Goal: Navigation & Orientation: Find specific page/section

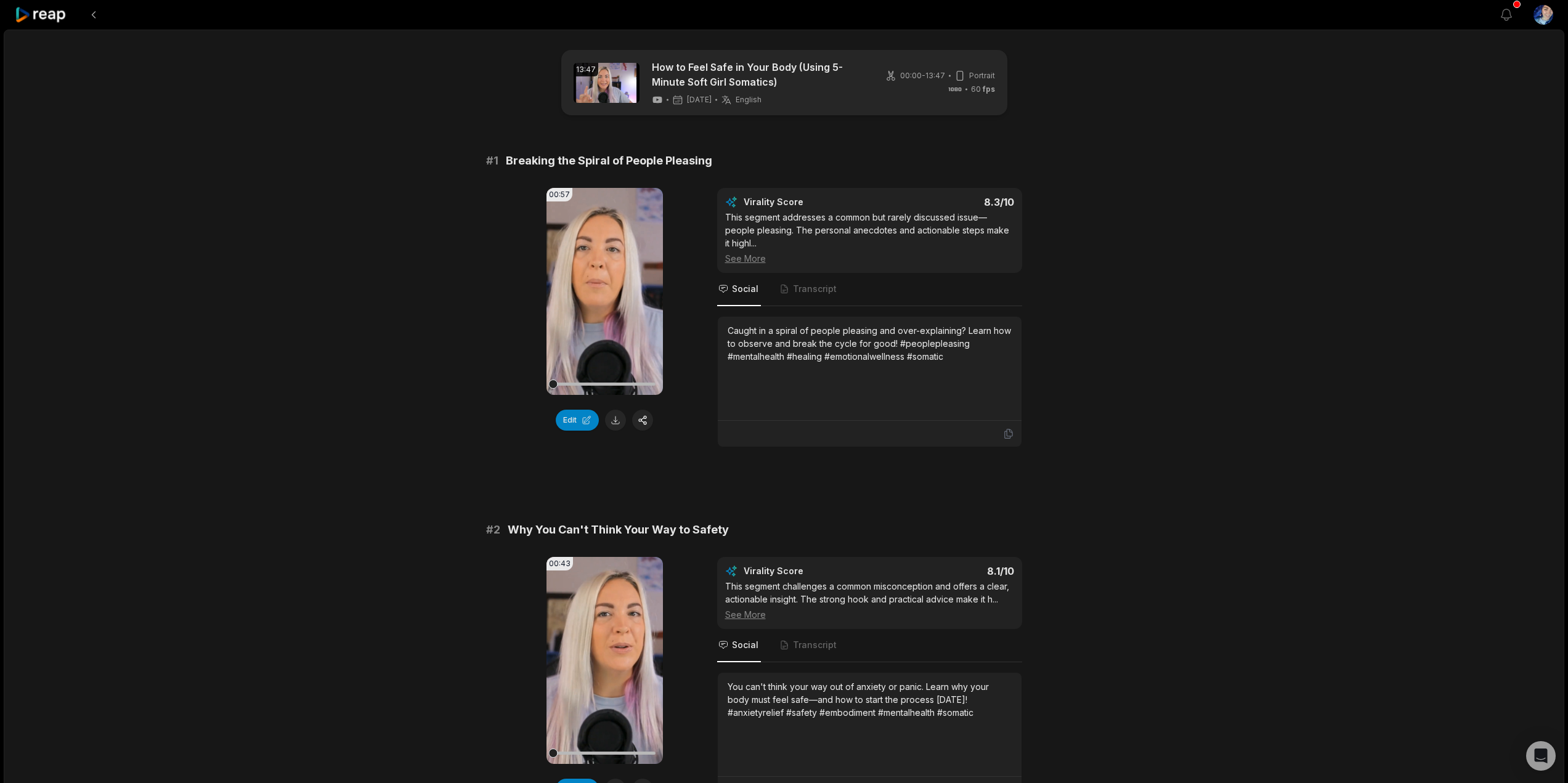
click at [62, 15] on icon at bounding box center [41, 15] width 53 height 17
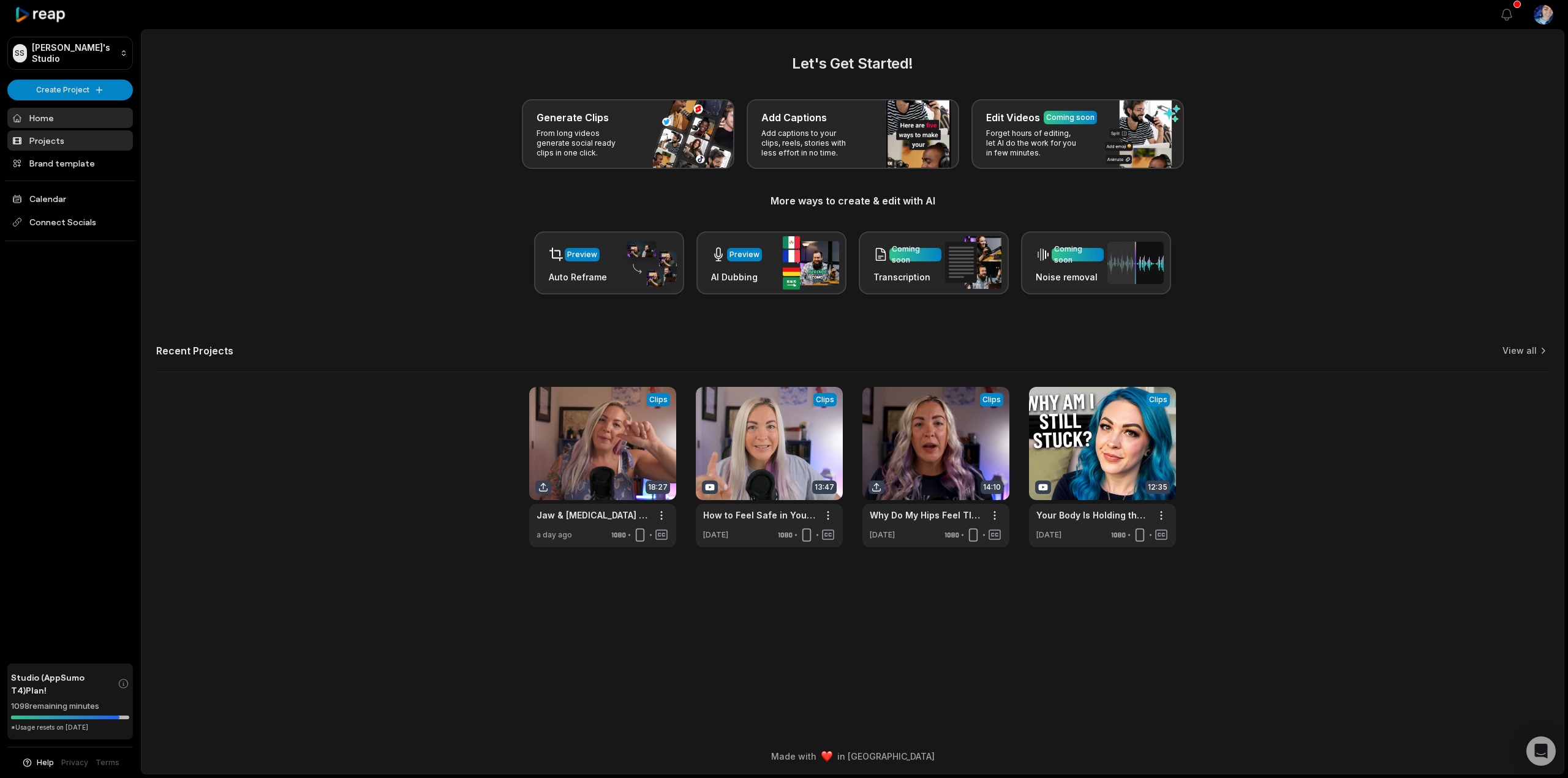
click at [47, 136] on link "Projects" at bounding box center [70, 140] width 125 height 20
